Goal: Book appointment/travel/reservation

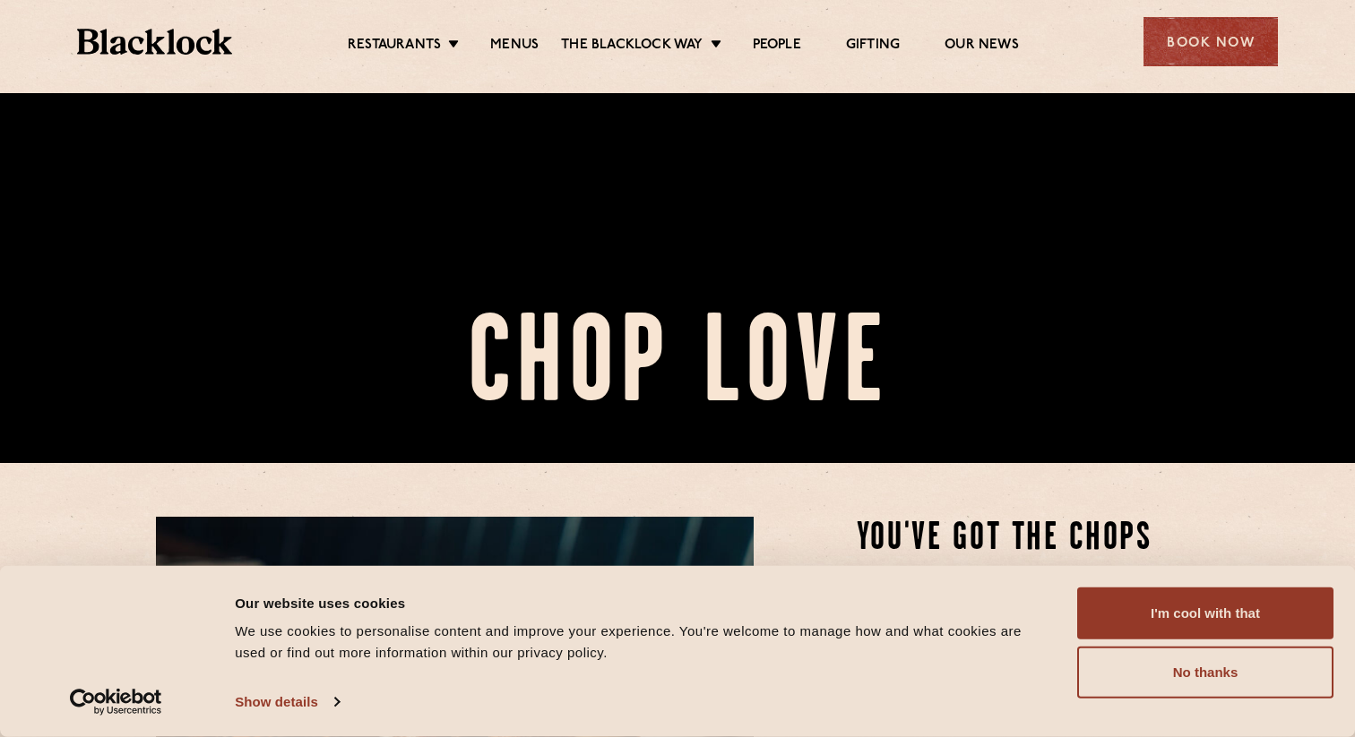
scroll to position [328, 0]
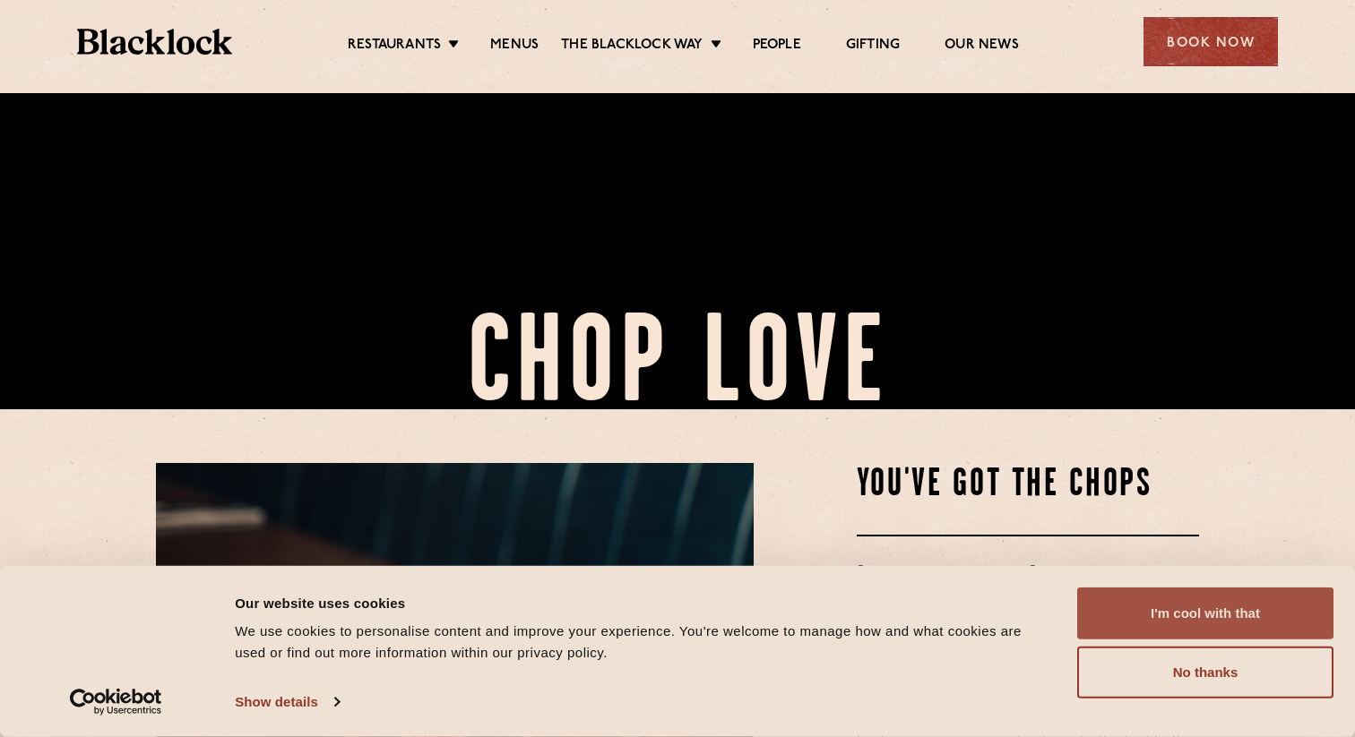
click at [1189, 620] on button "I'm cool with that" at bounding box center [1205, 614] width 256 height 52
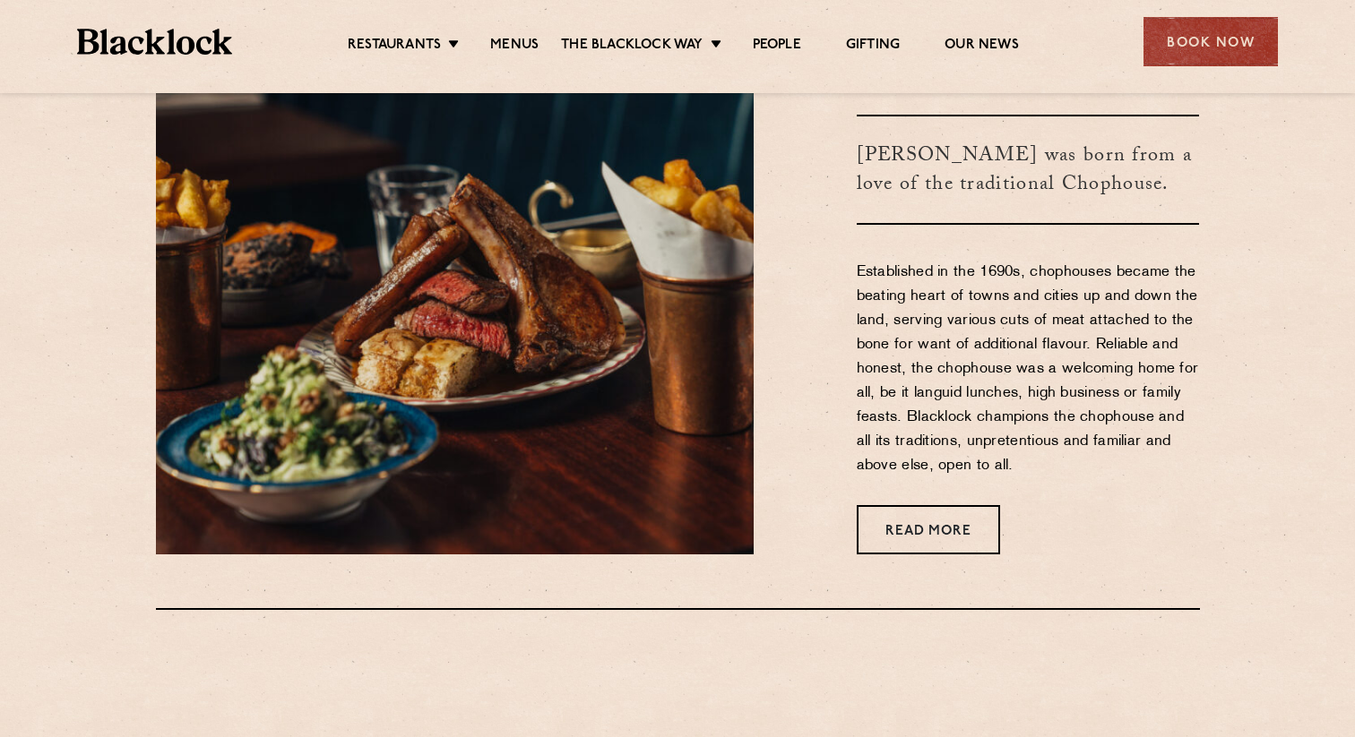
scroll to position [750, 0]
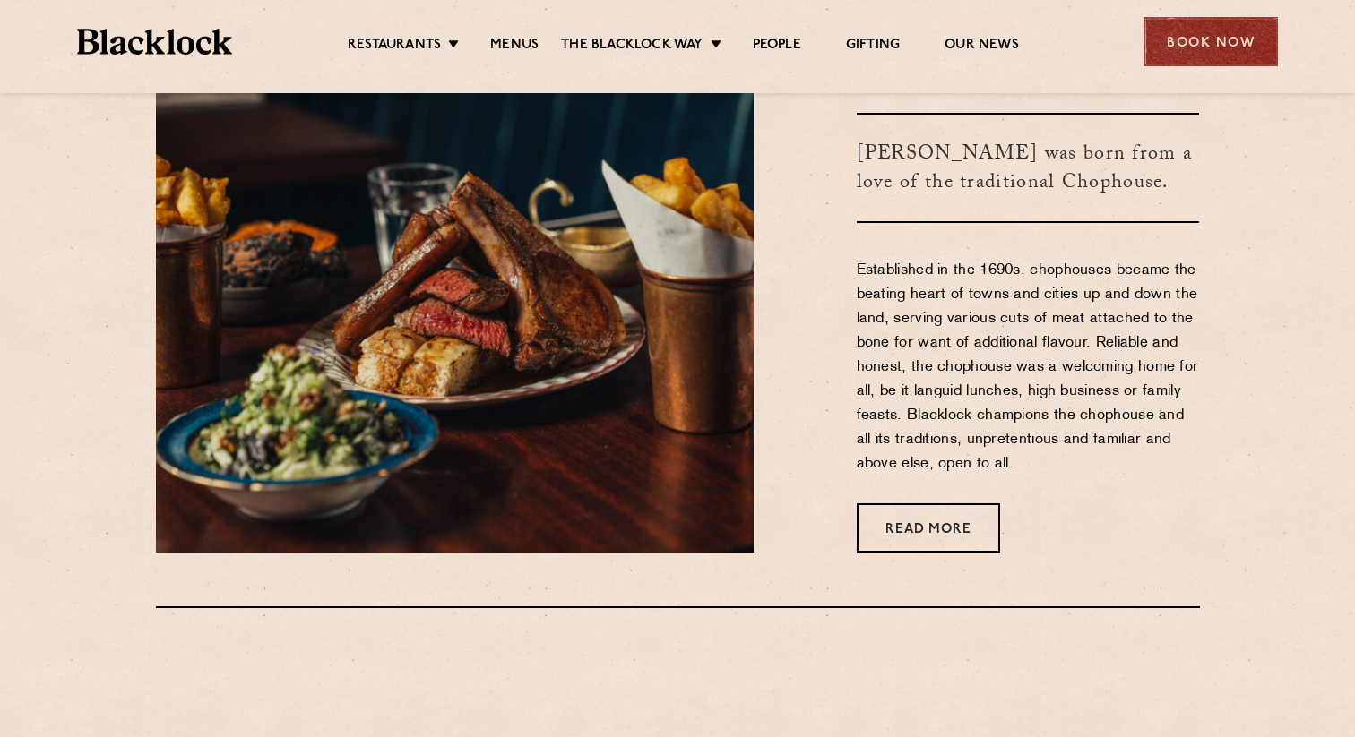
click at [1198, 65] on div "Book Now" at bounding box center [1210, 41] width 134 height 49
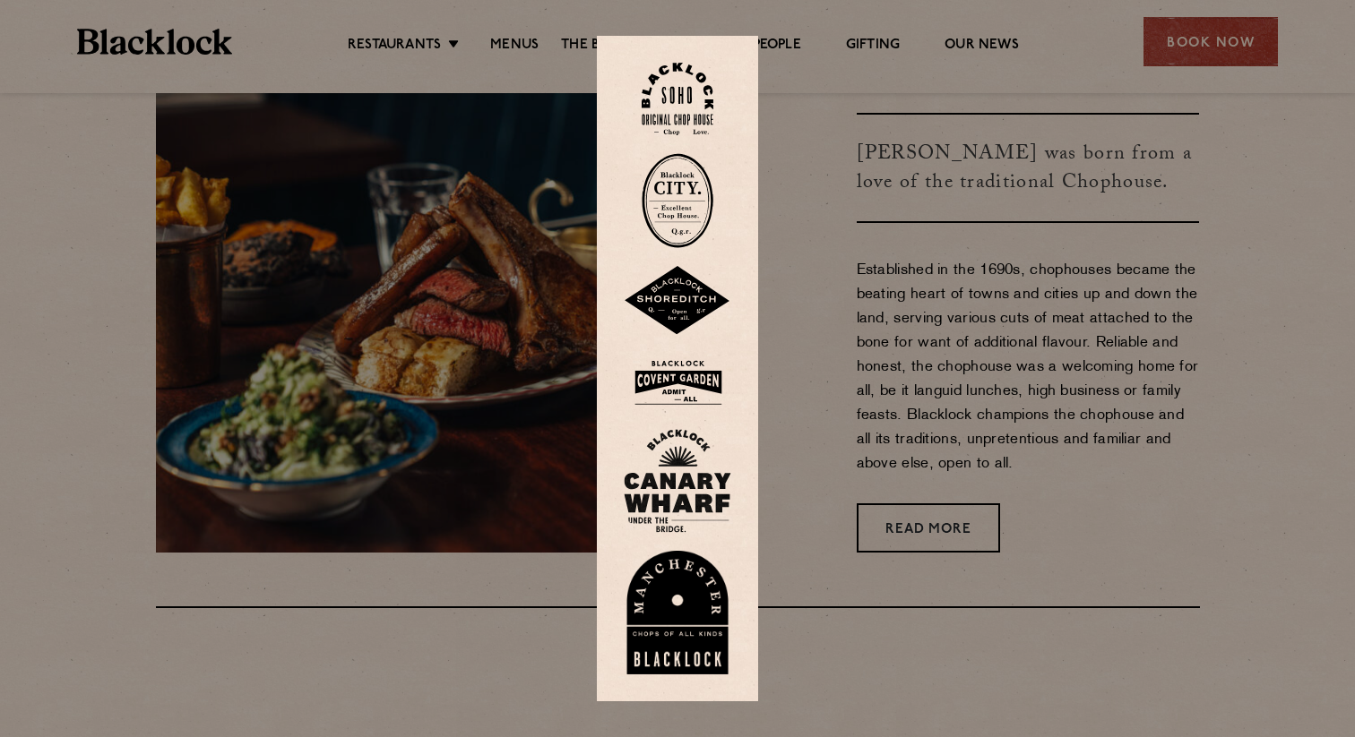
click at [686, 86] on img at bounding box center [677, 99] width 72 height 73
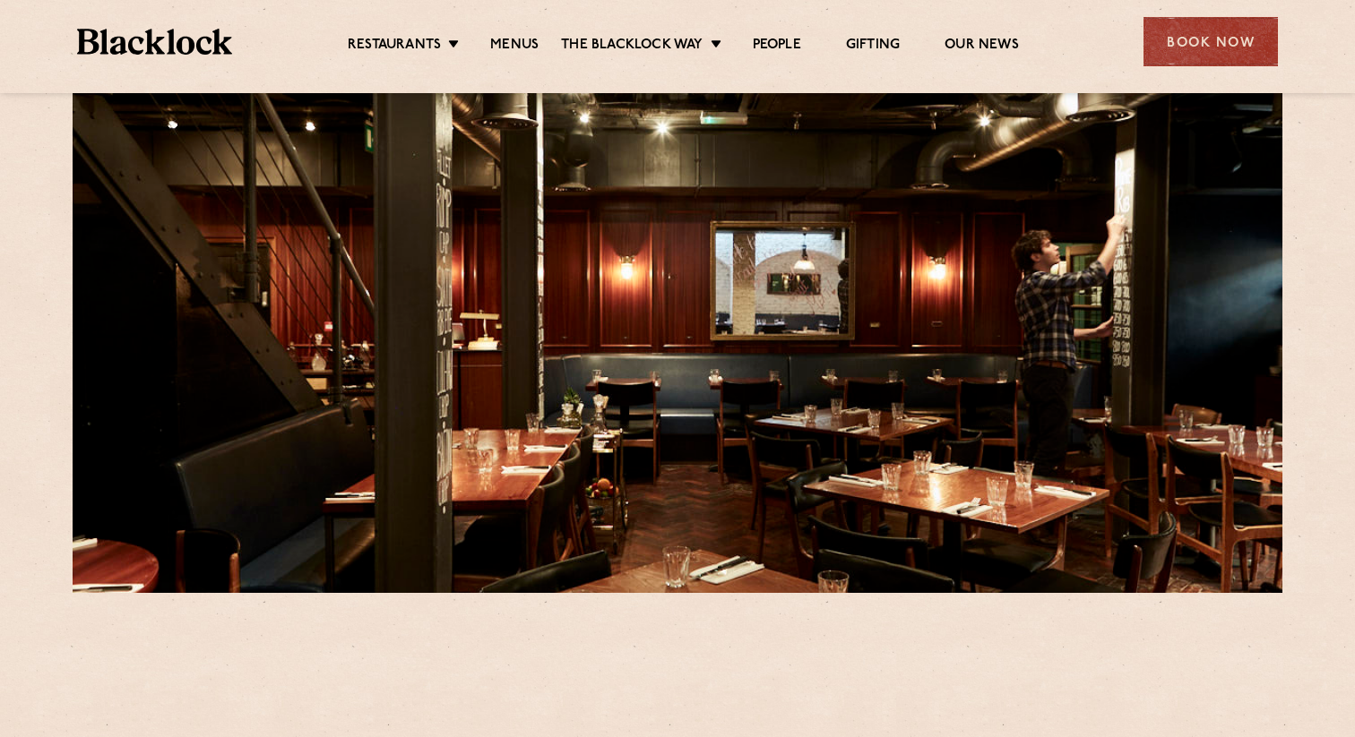
scroll to position [66, 0]
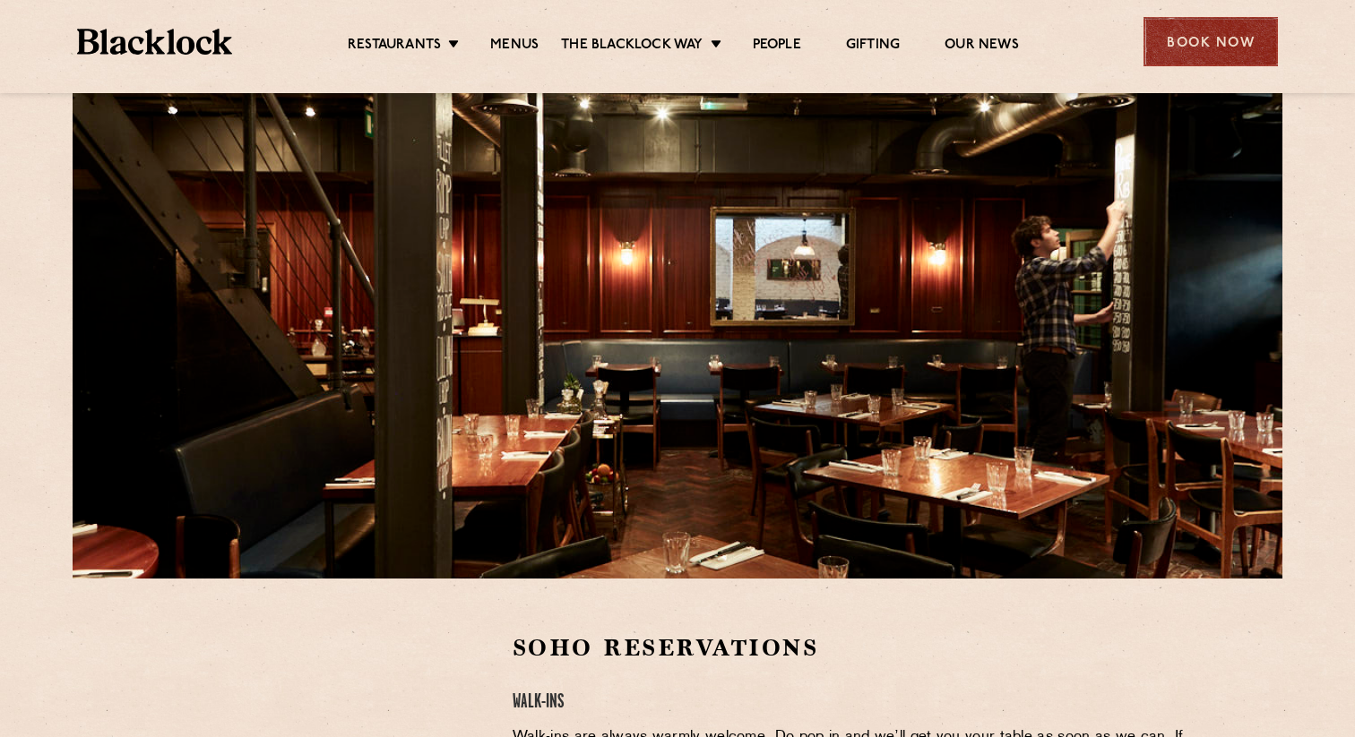
click at [1192, 37] on div "Book Now" at bounding box center [1210, 41] width 134 height 49
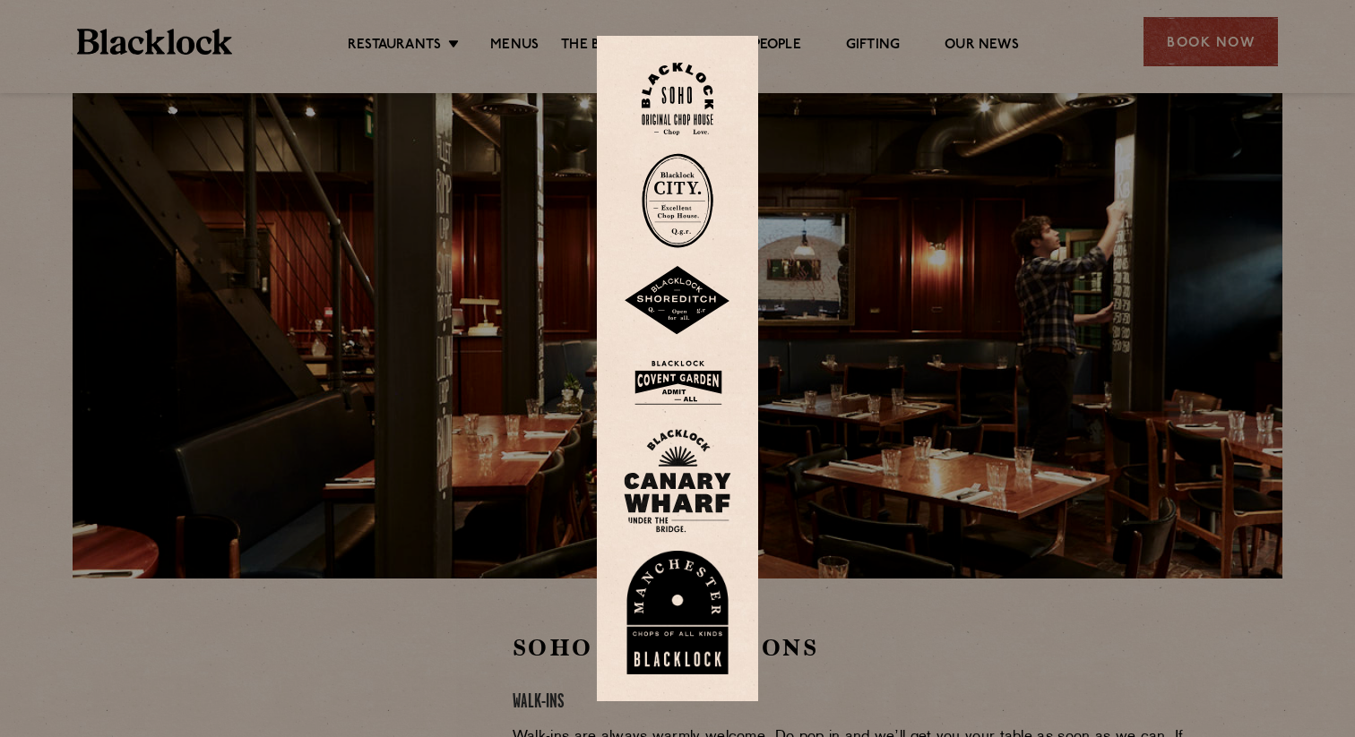
click at [1264, 219] on div at bounding box center [677, 368] width 1355 height 737
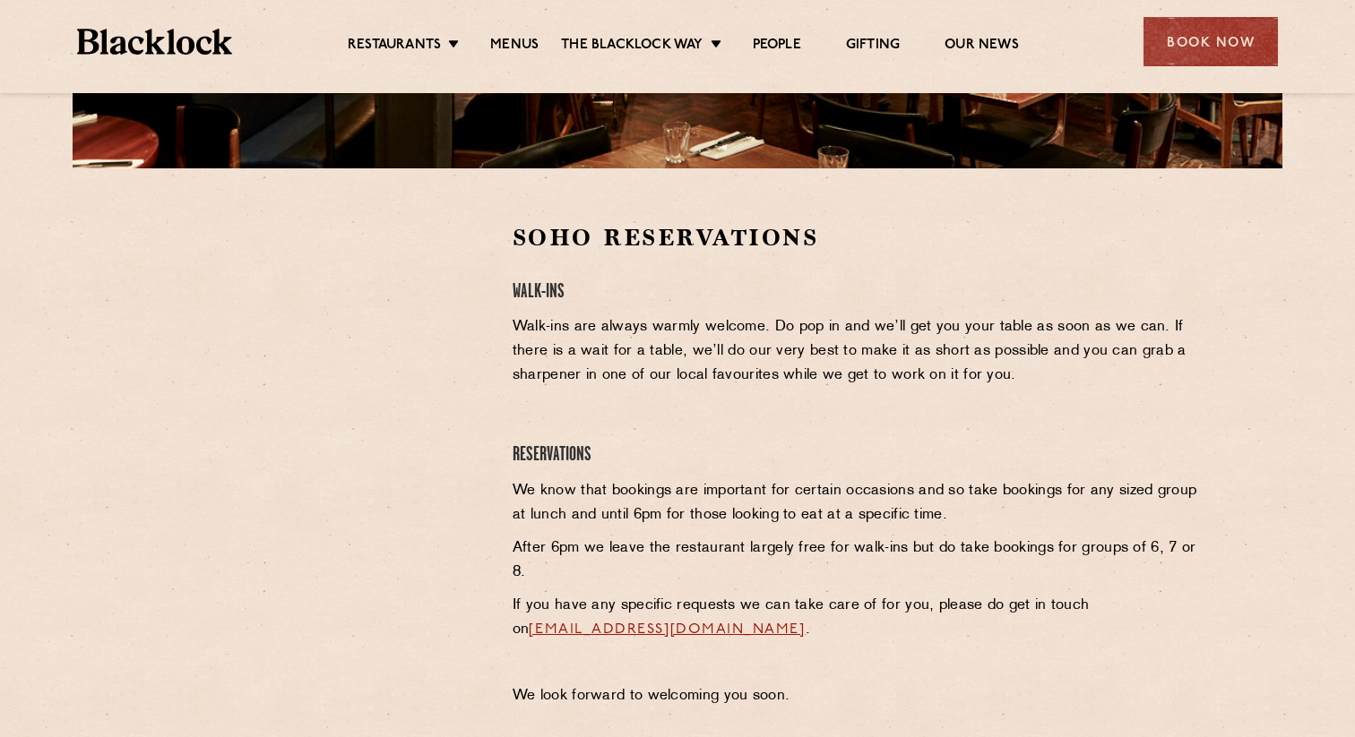
scroll to position [489, 0]
